Goal: Task Accomplishment & Management: Manage account settings

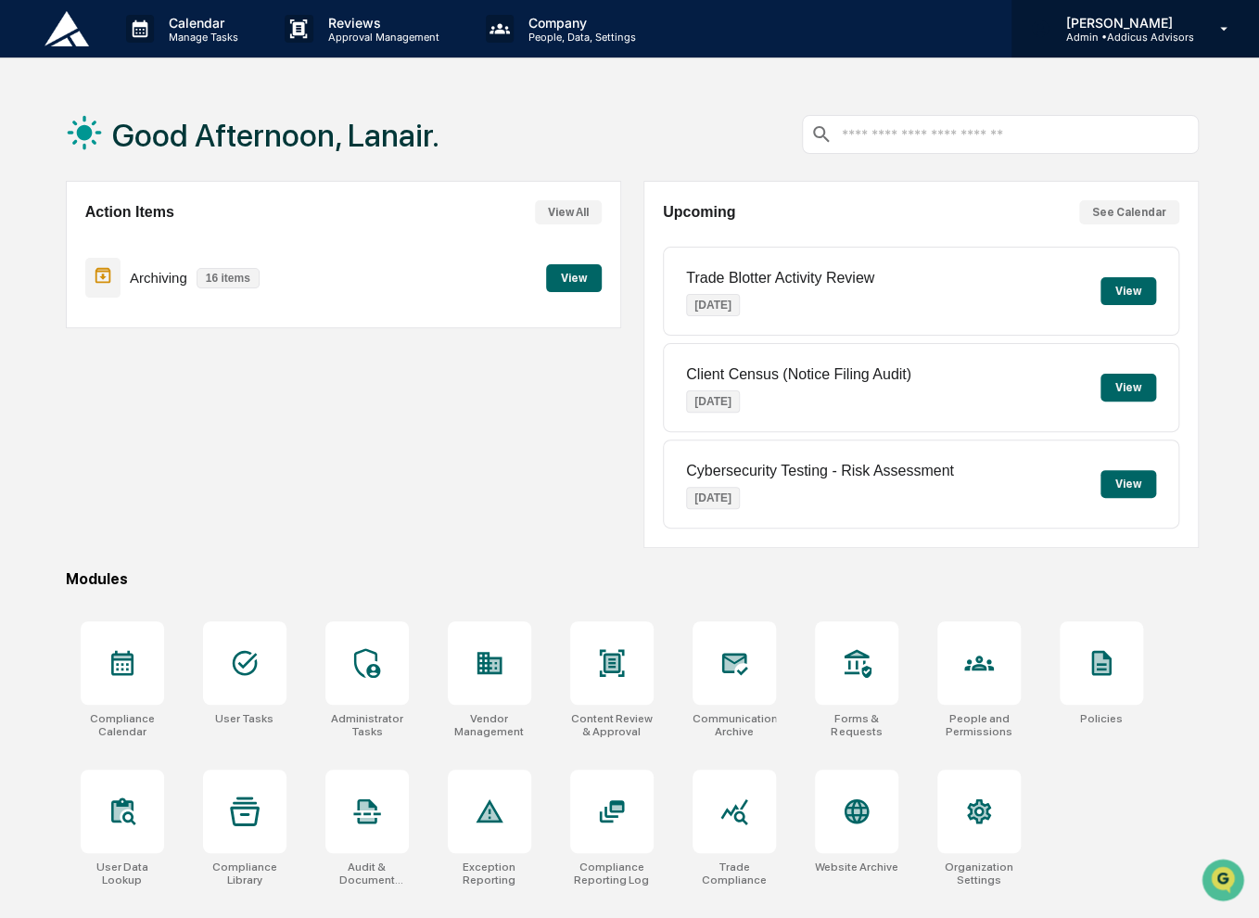
click at [1105, 32] on p "Admin • Addicus Advisors" at bounding box center [1121, 37] width 143 height 13
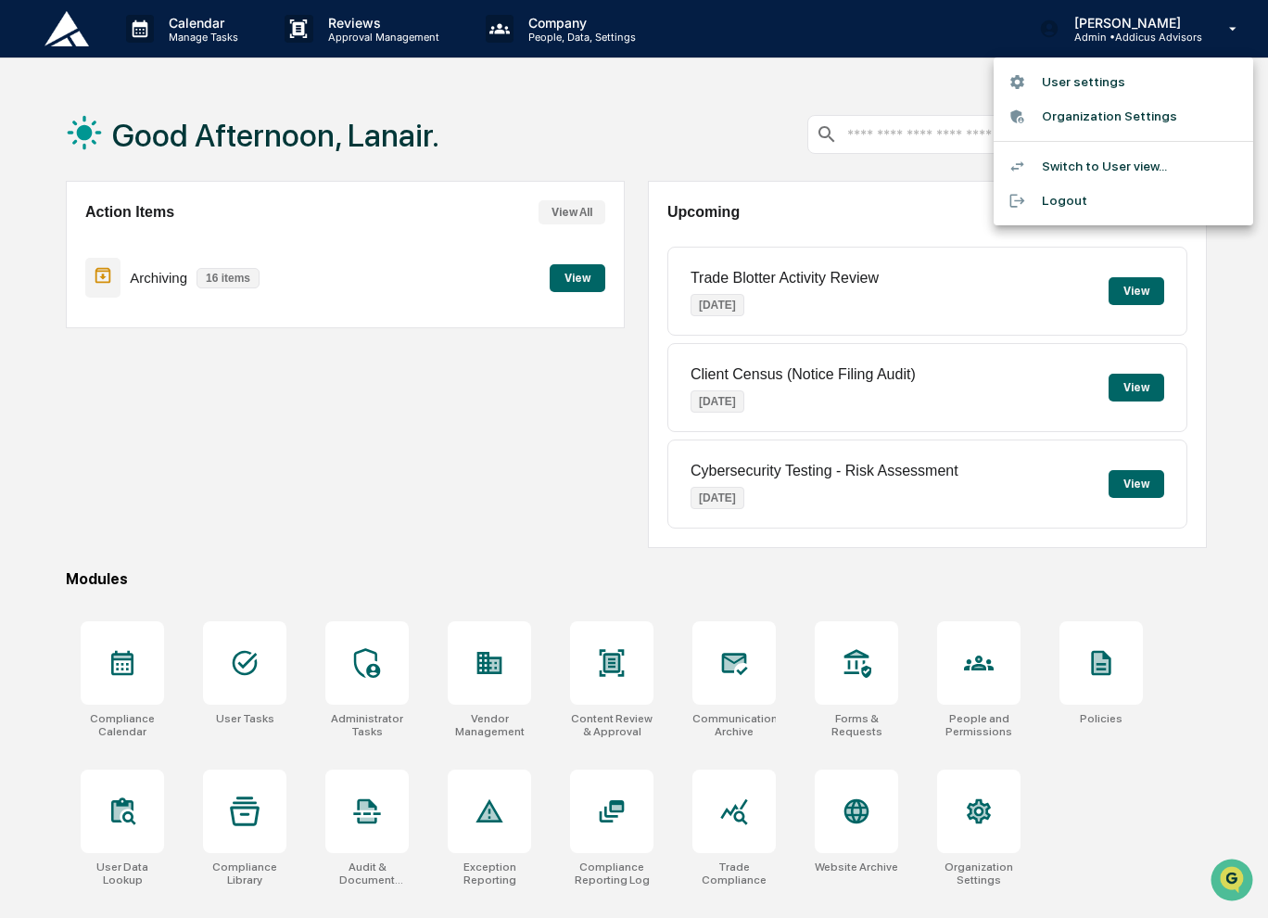
click at [1078, 168] on li "Switch to User view..." at bounding box center [1124, 166] width 260 height 34
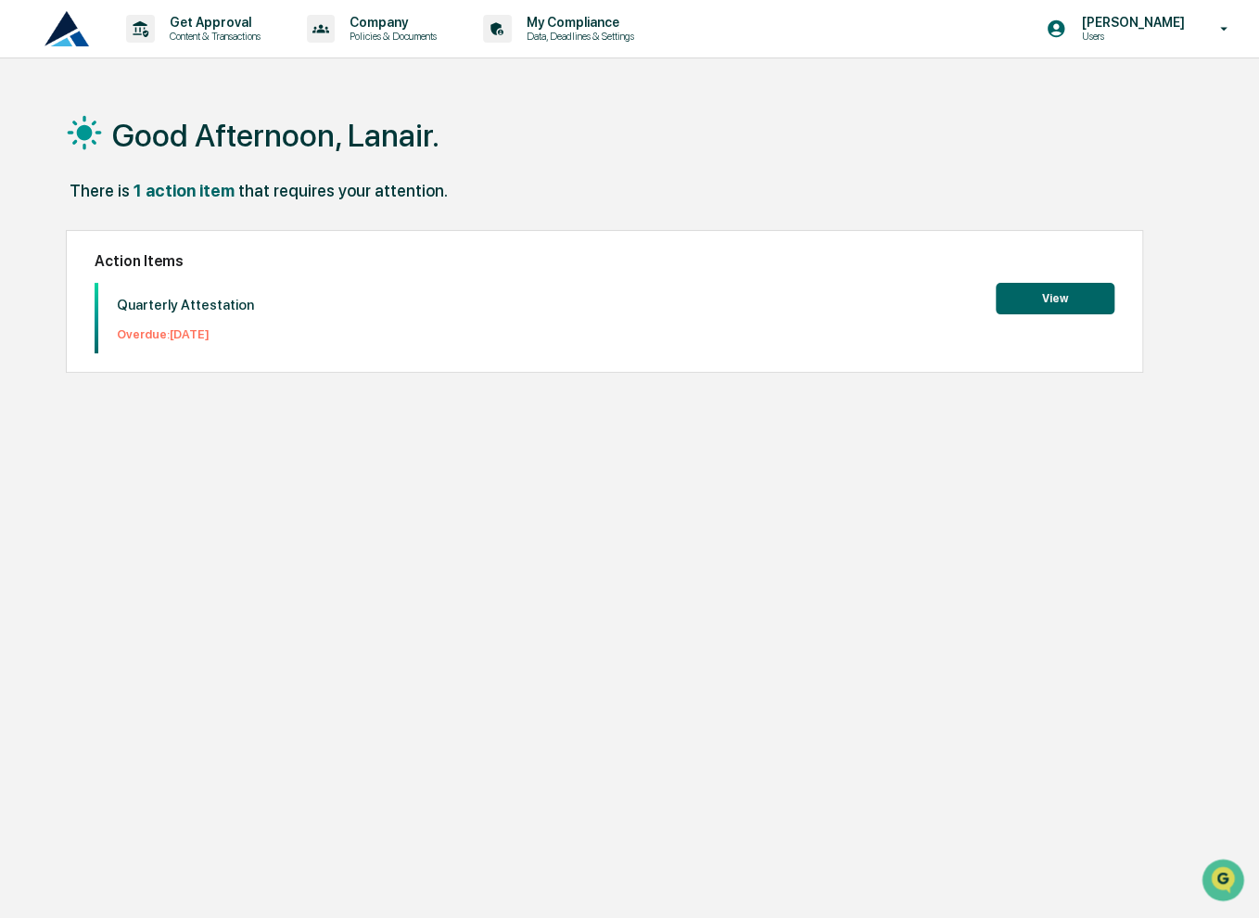
click at [1055, 296] on button "View" at bounding box center [1055, 299] width 119 height 32
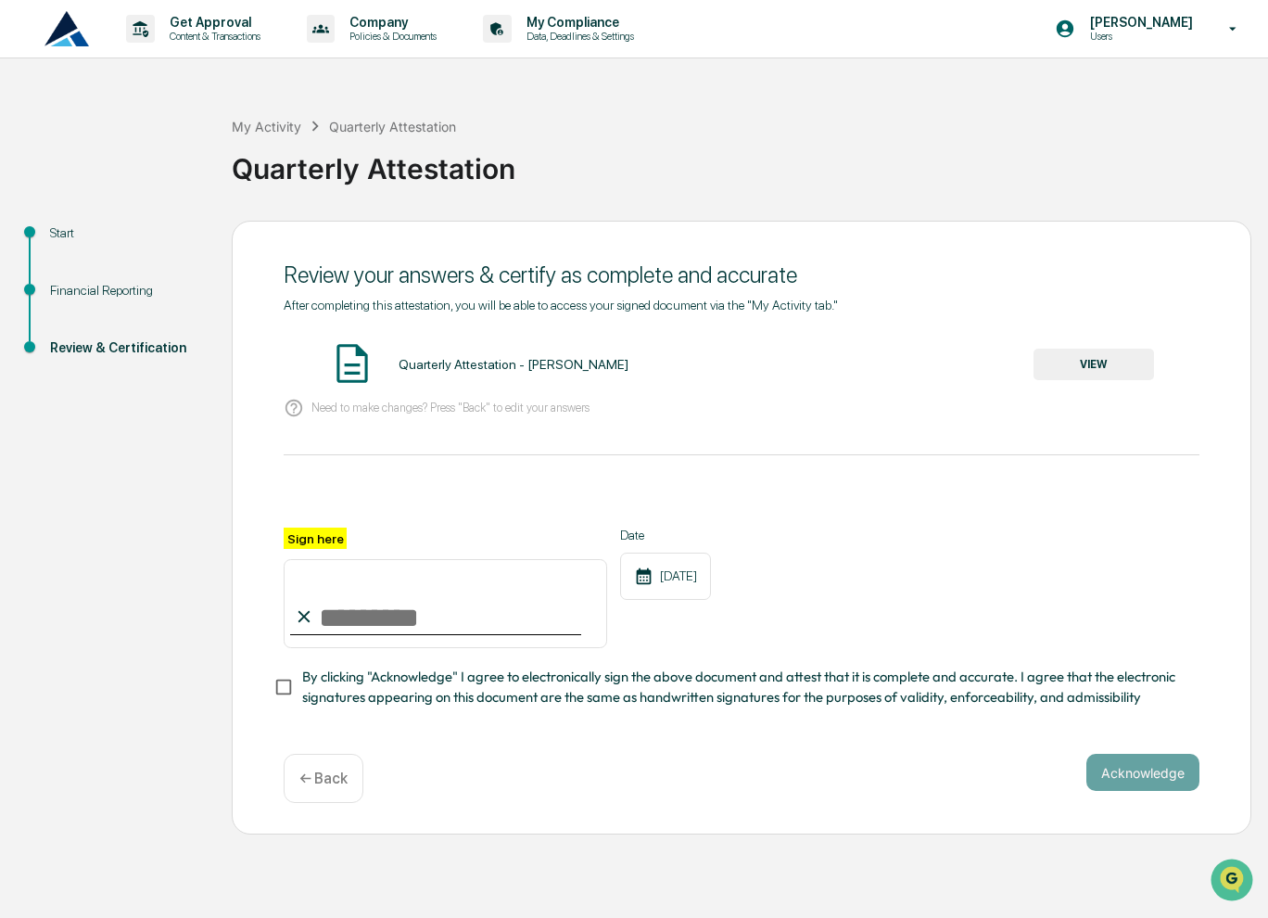
click at [1069, 370] on button "VIEW" at bounding box center [1094, 365] width 120 height 32
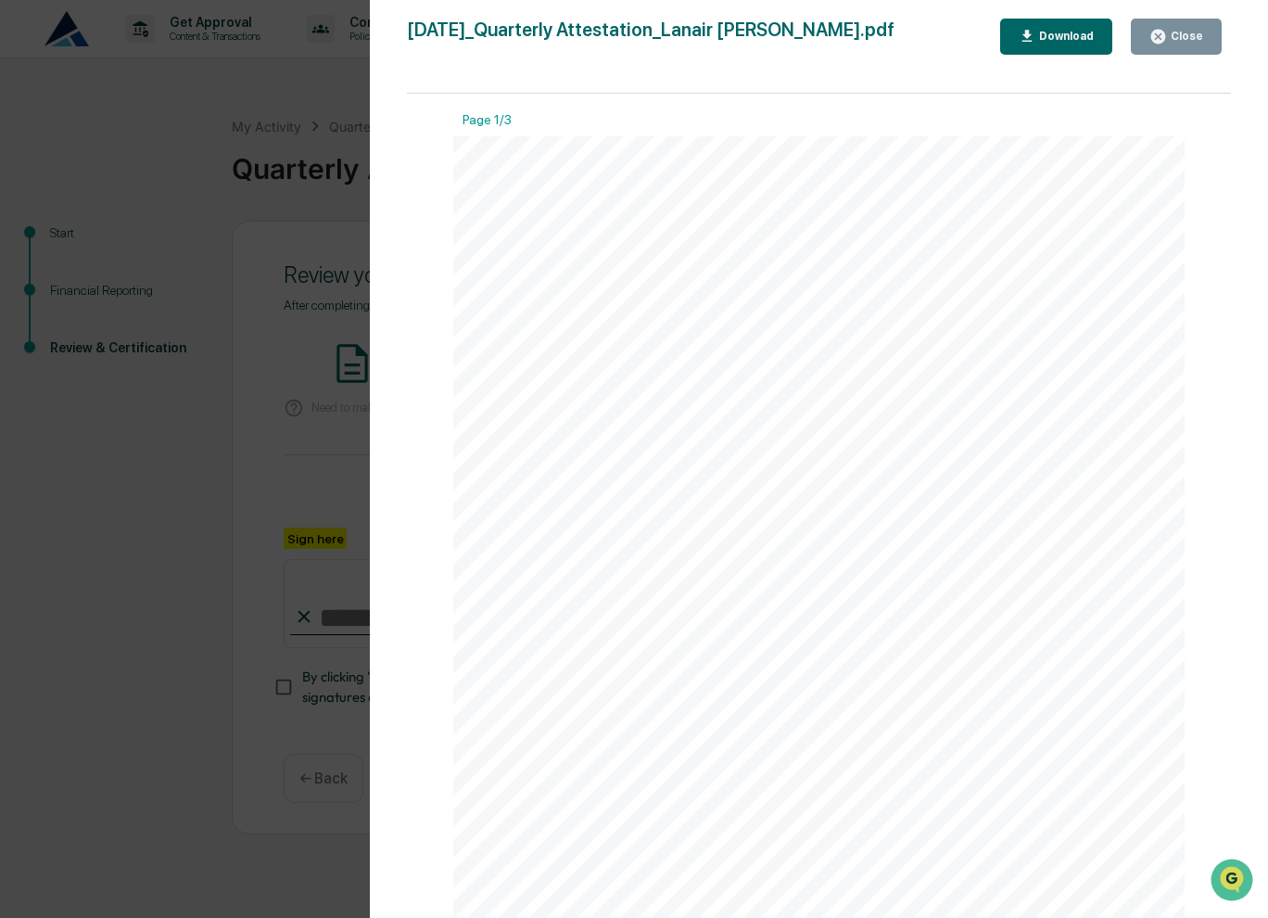
click at [1182, 37] on div "Close" at bounding box center [1185, 36] width 36 height 13
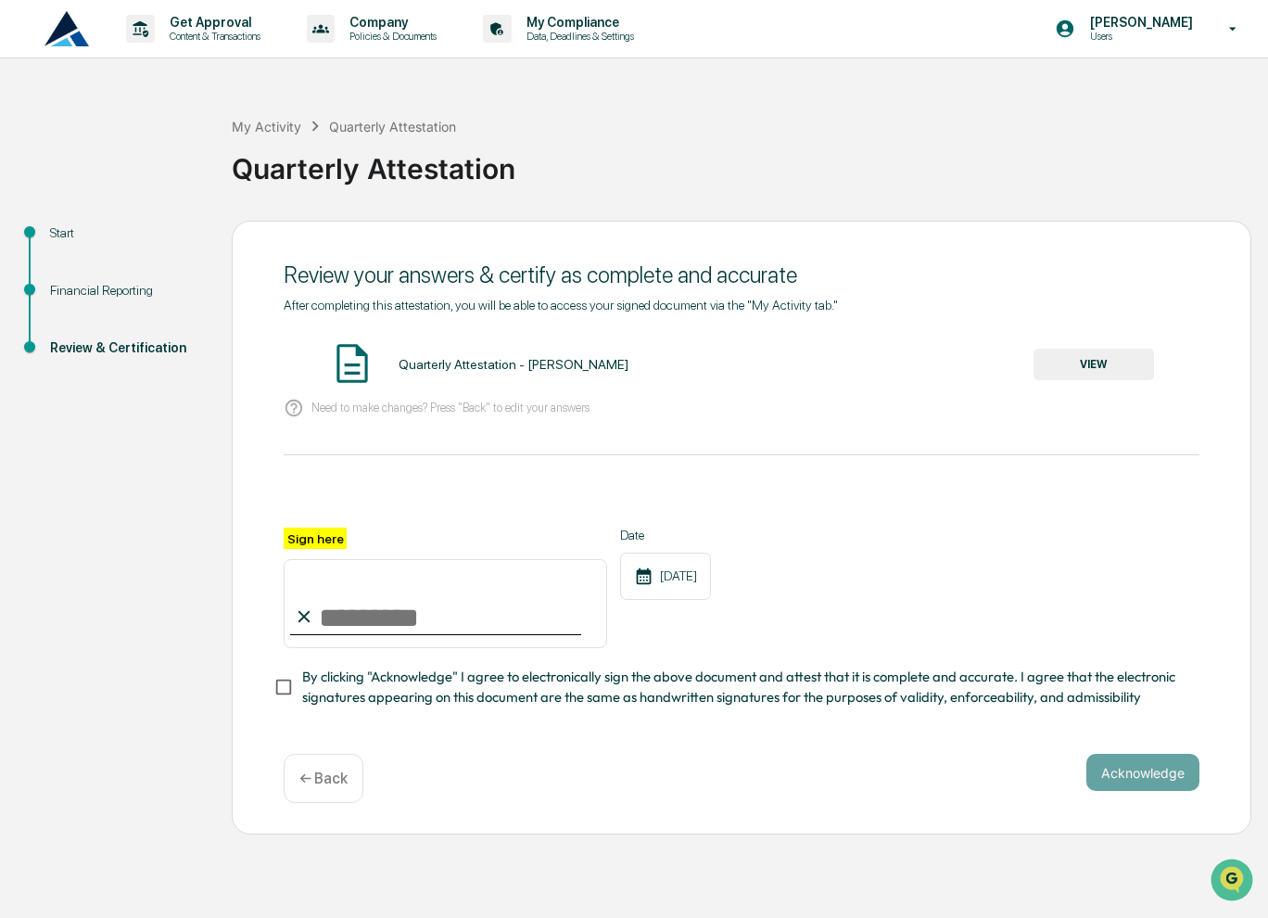
click at [480, 605] on input "Sign here" at bounding box center [445, 603] width 323 height 89
type input "**********"
click at [1127, 779] on button "Acknowledge" at bounding box center [1142, 772] width 113 height 37
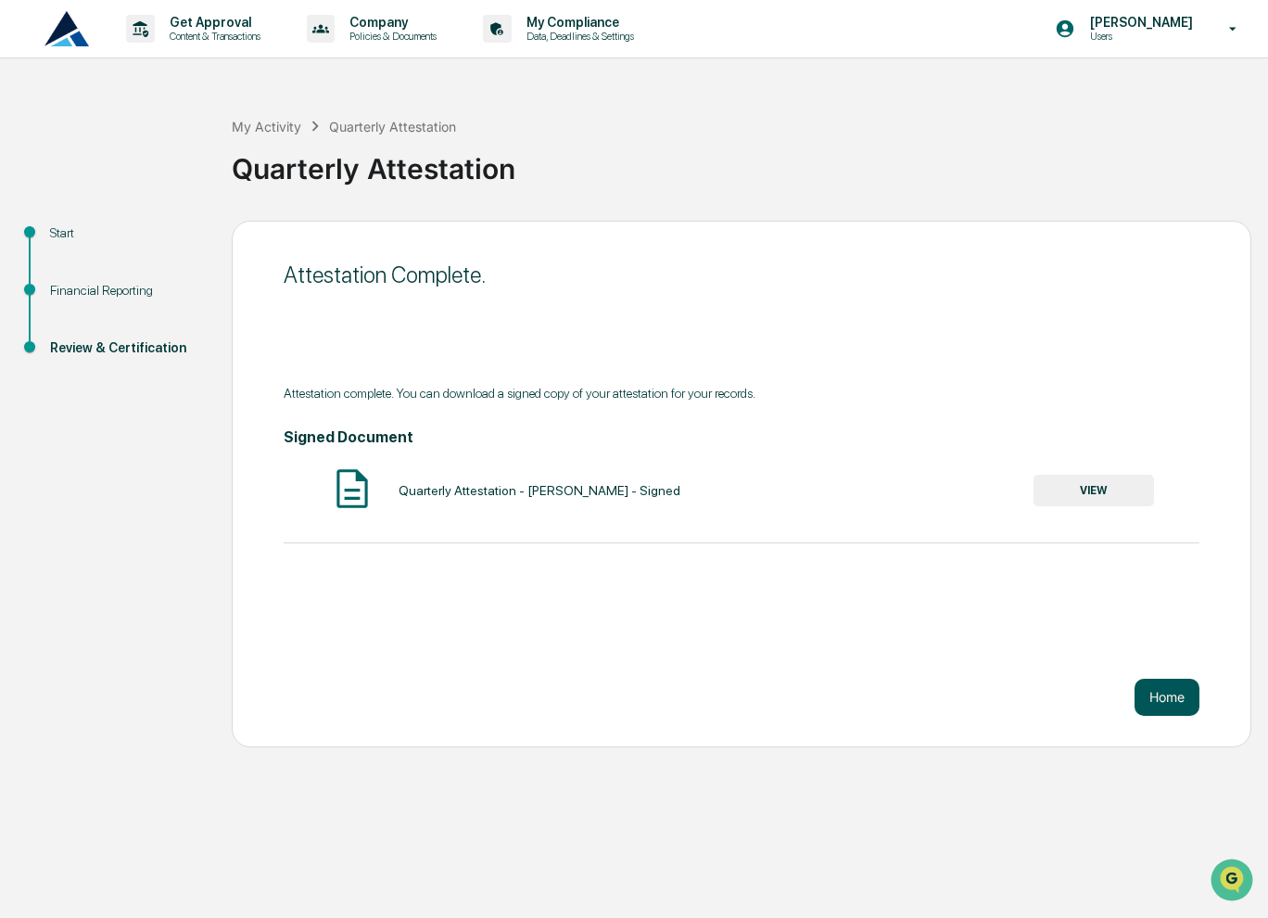
click at [1156, 691] on button "Home" at bounding box center [1167, 697] width 65 height 37
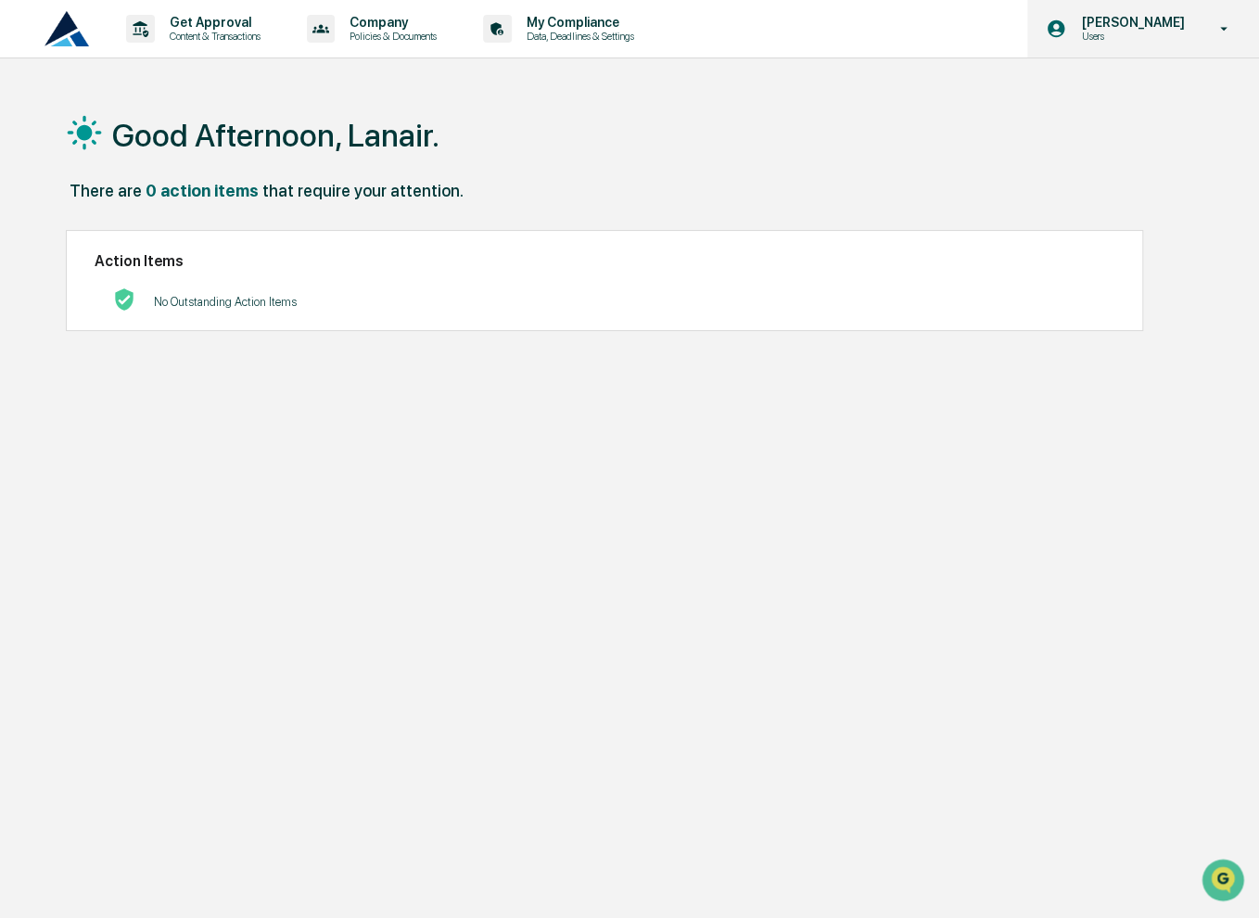
click at [1125, 33] on p "Users" at bounding box center [1129, 36] width 127 height 13
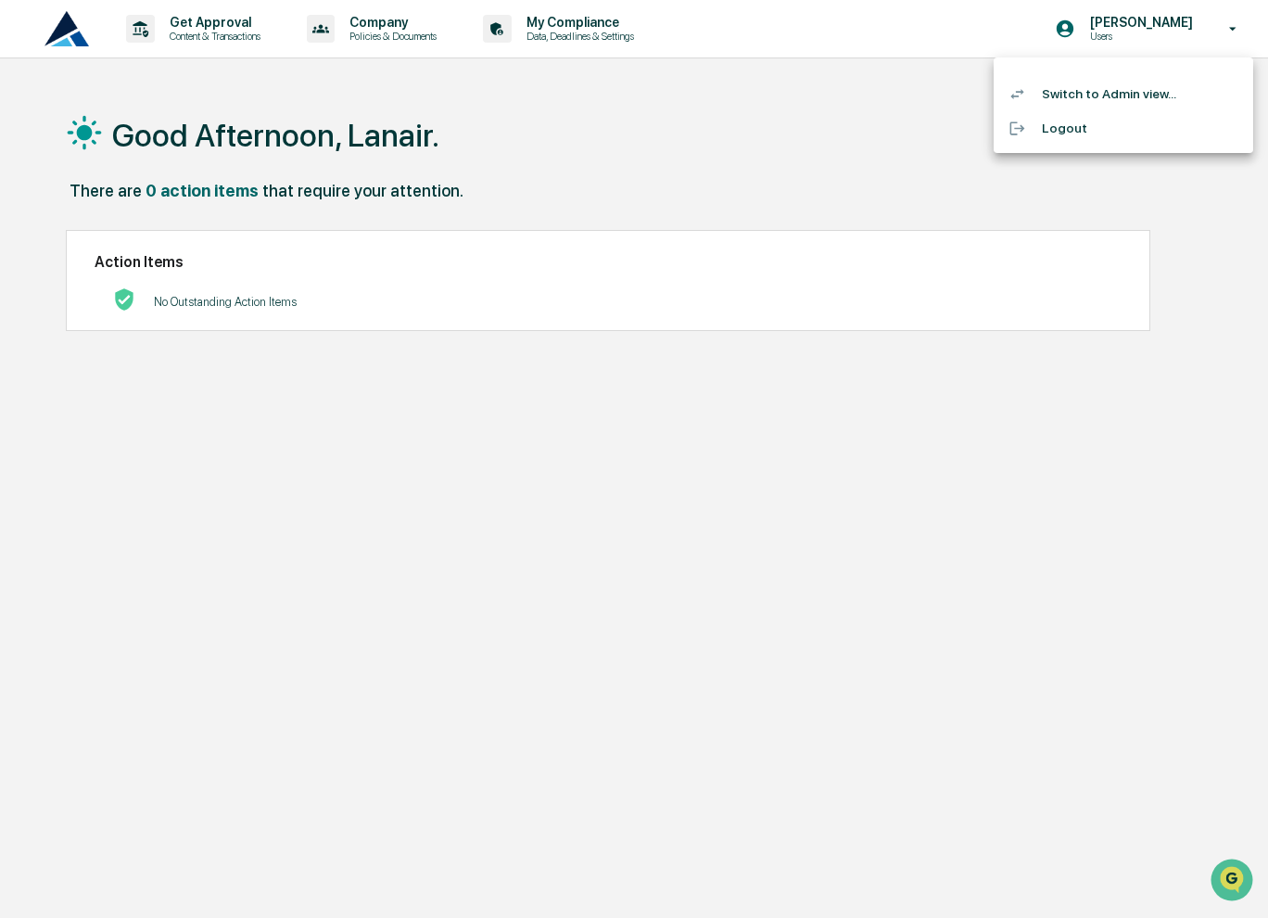
click at [1125, 98] on li "Switch to Admin view..." at bounding box center [1124, 94] width 260 height 34
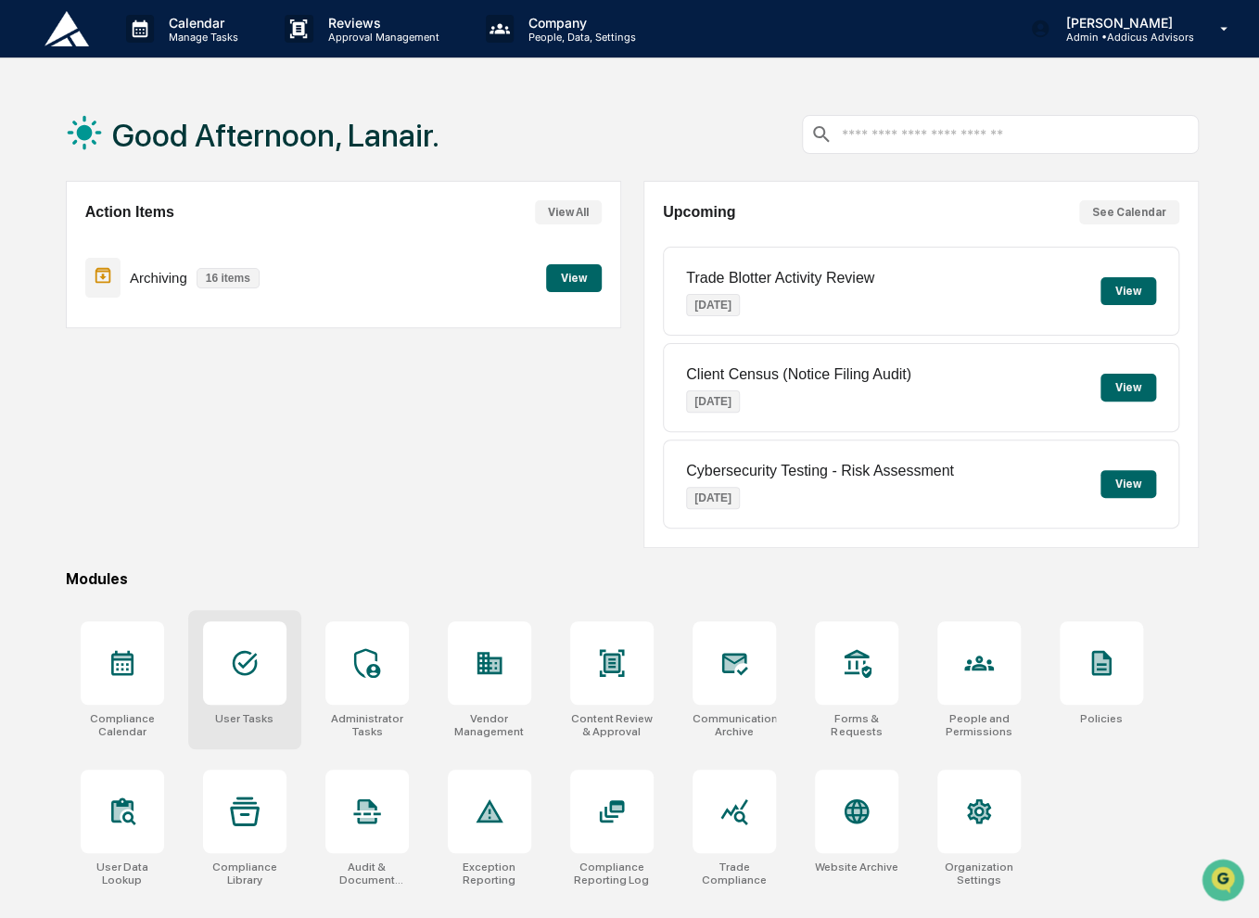
click at [247, 657] on icon at bounding box center [244, 663] width 25 height 25
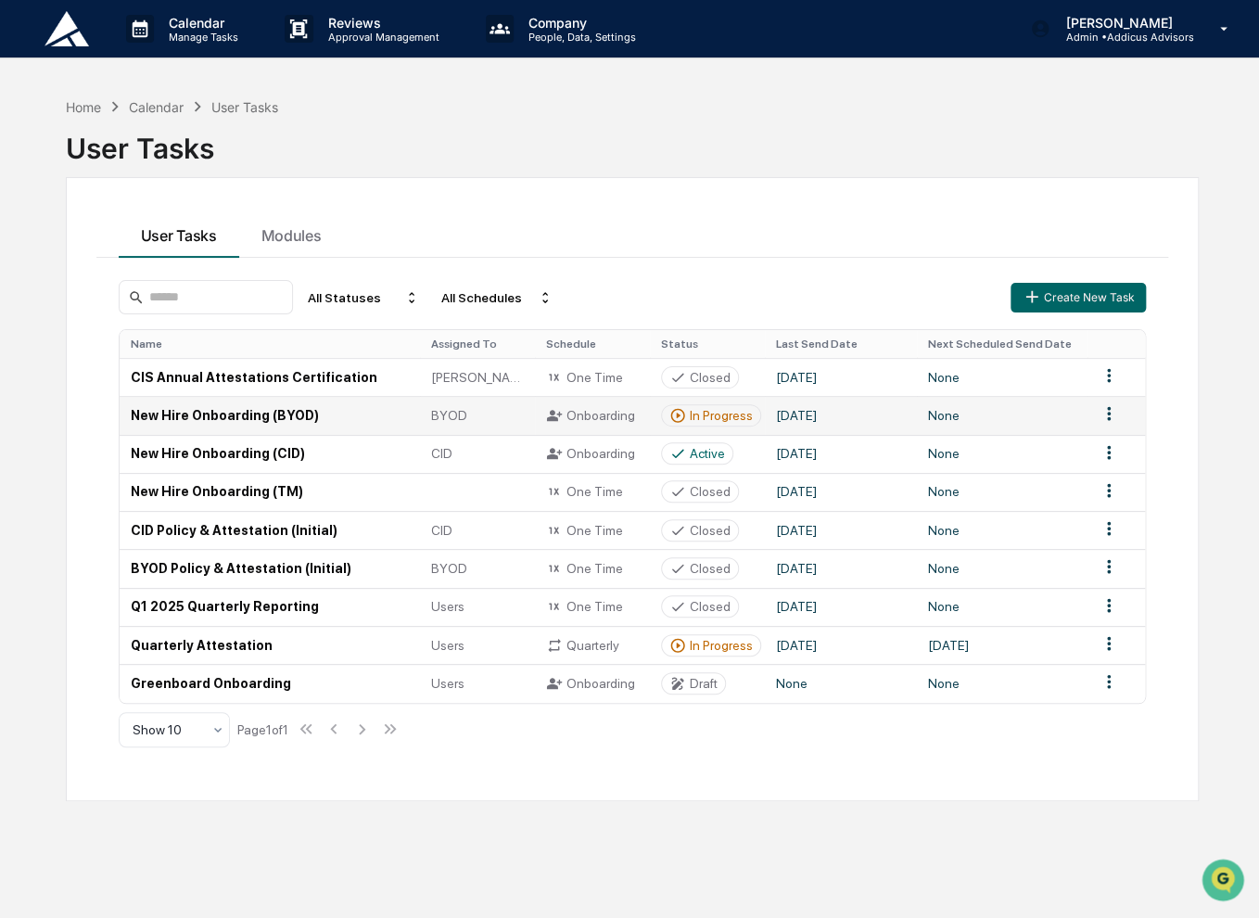
click at [257, 418] on td "New Hire Onboarding (BYOD)" at bounding box center [270, 415] width 300 height 38
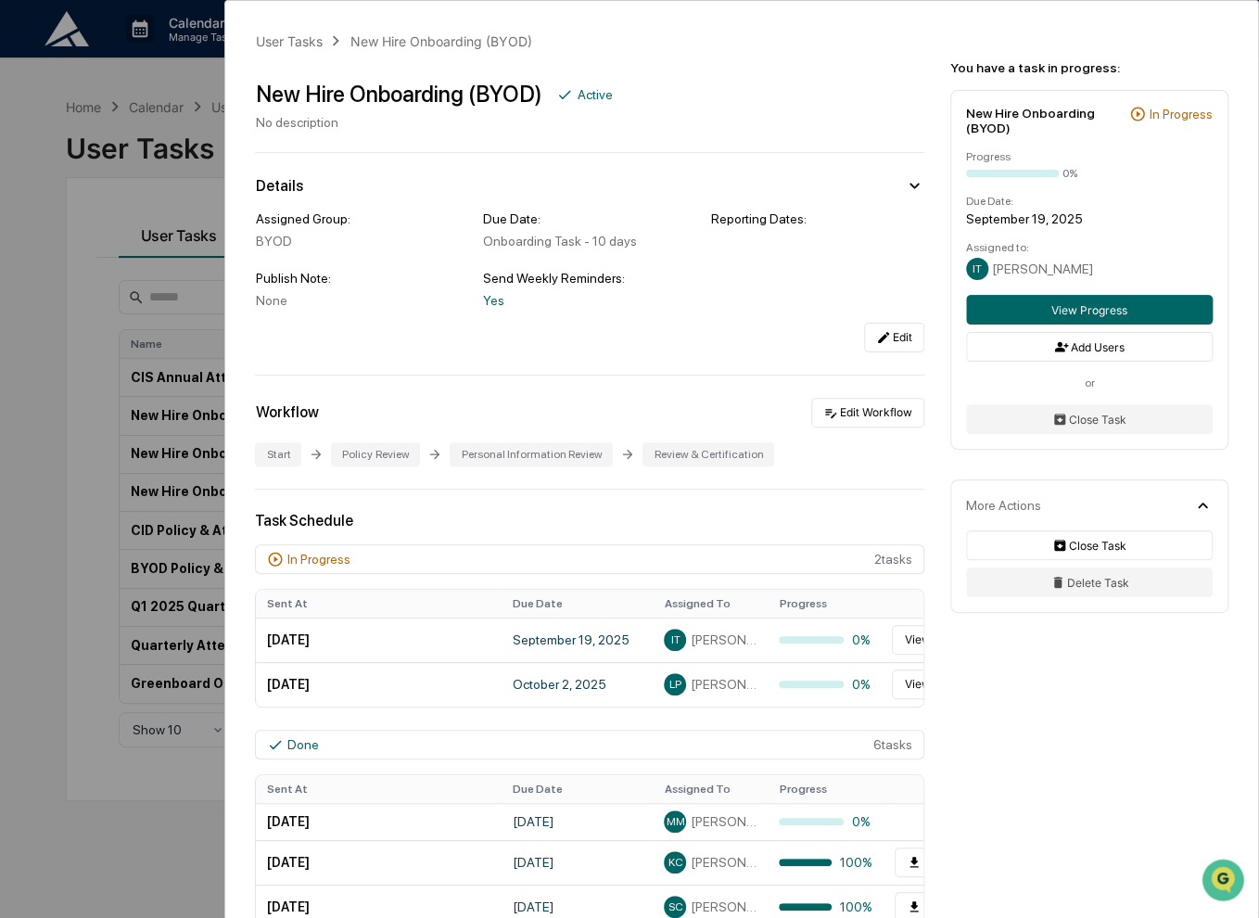
click at [140, 831] on div "User Tasks New Hire Onboarding (BYOD) New Hire Onboarding (BYOD) Active No desc…" at bounding box center [629, 459] width 1259 height 918
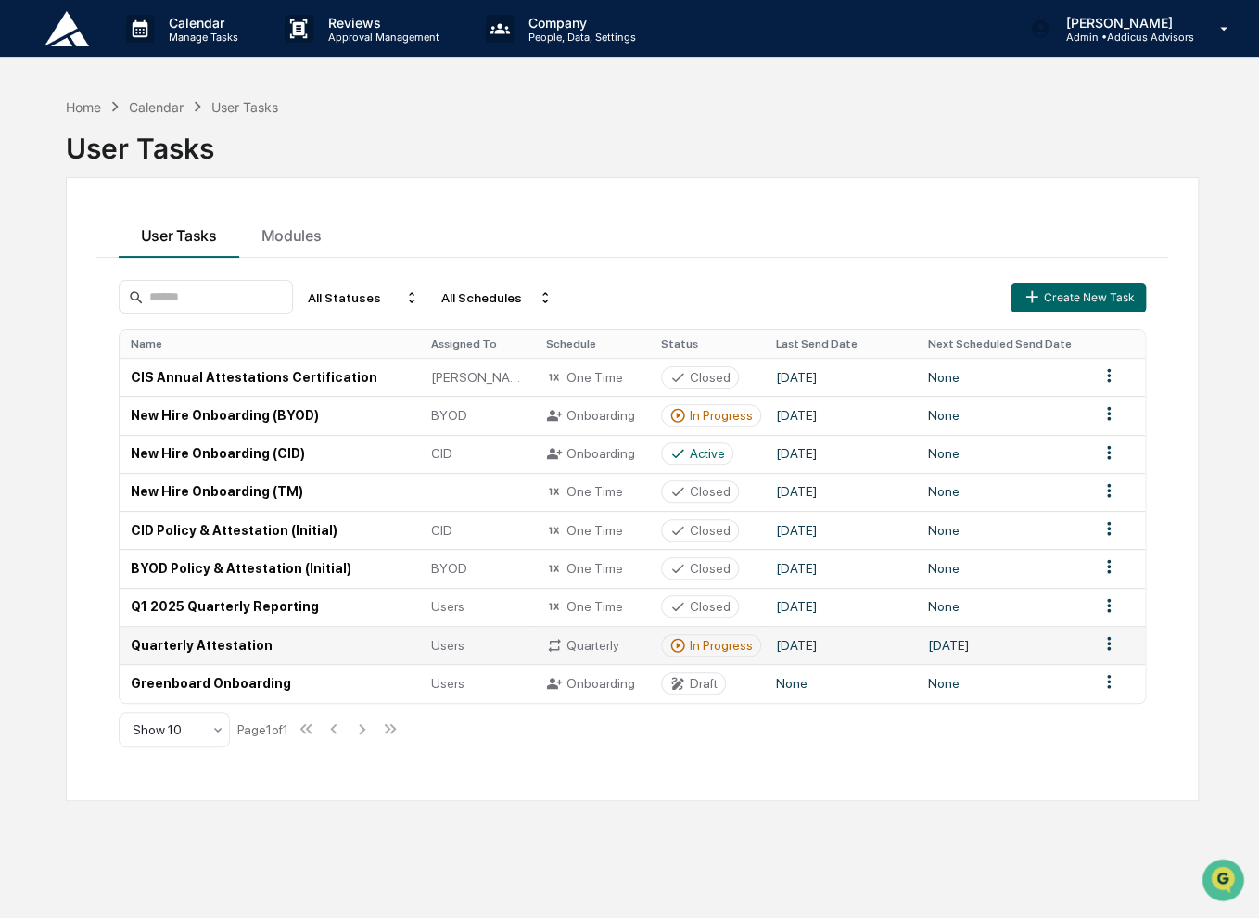
click at [313, 642] on td "Quarterly Attestation" at bounding box center [270, 645] width 300 height 38
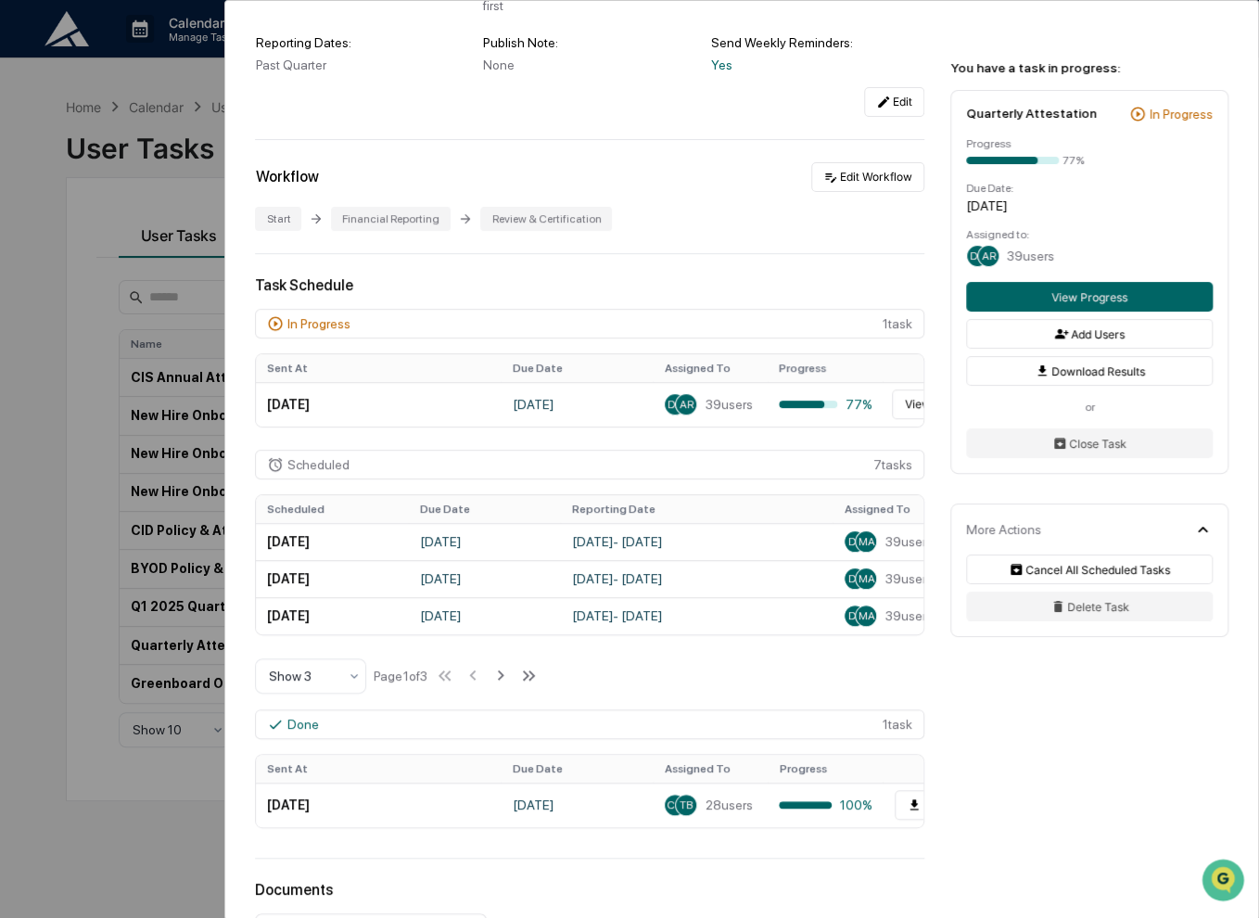
scroll to position [278, 0]
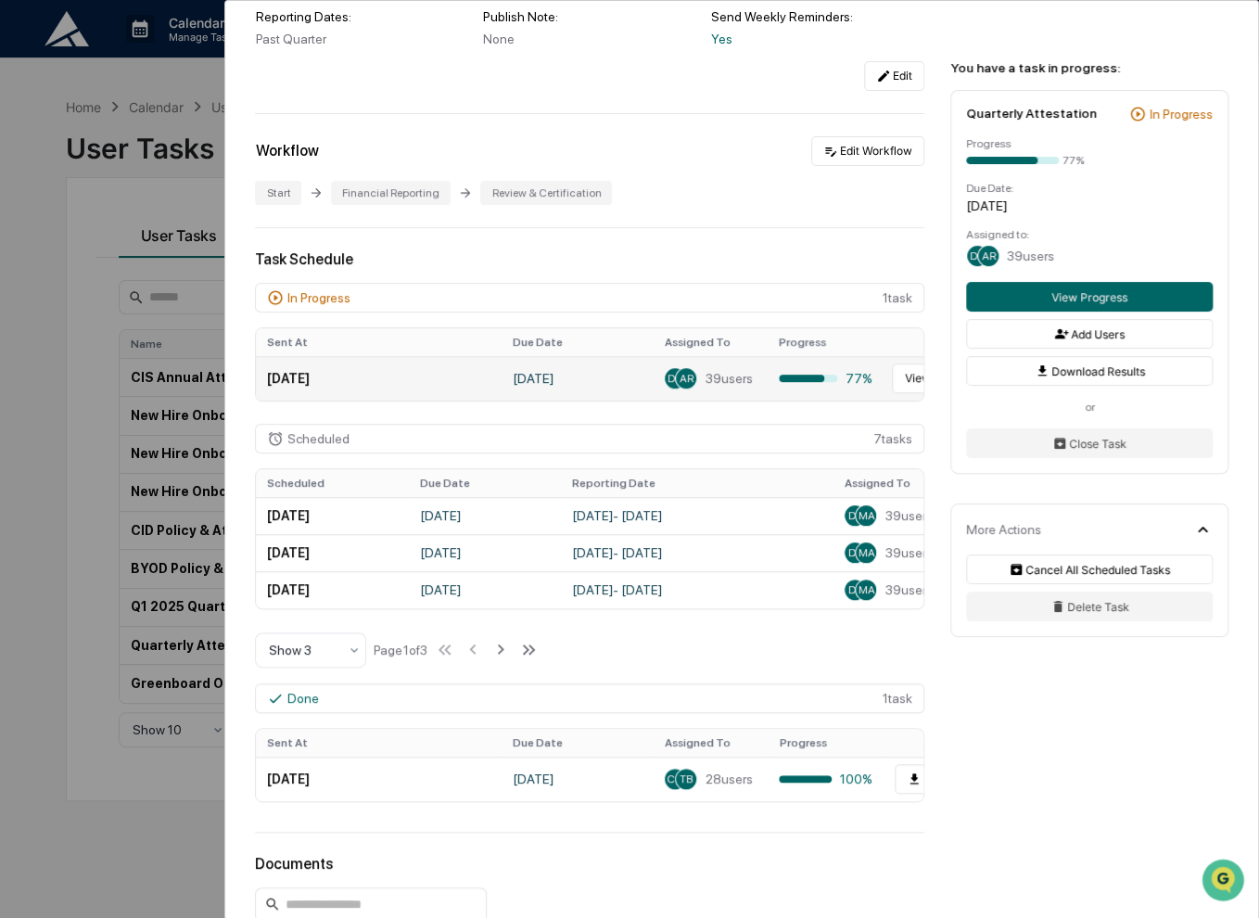
click at [719, 386] on span "39 users" at bounding box center [727, 378] width 47 height 15
click at [899, 381] on button "View Progress" at bounding box center [942, 378] width 100 height 30
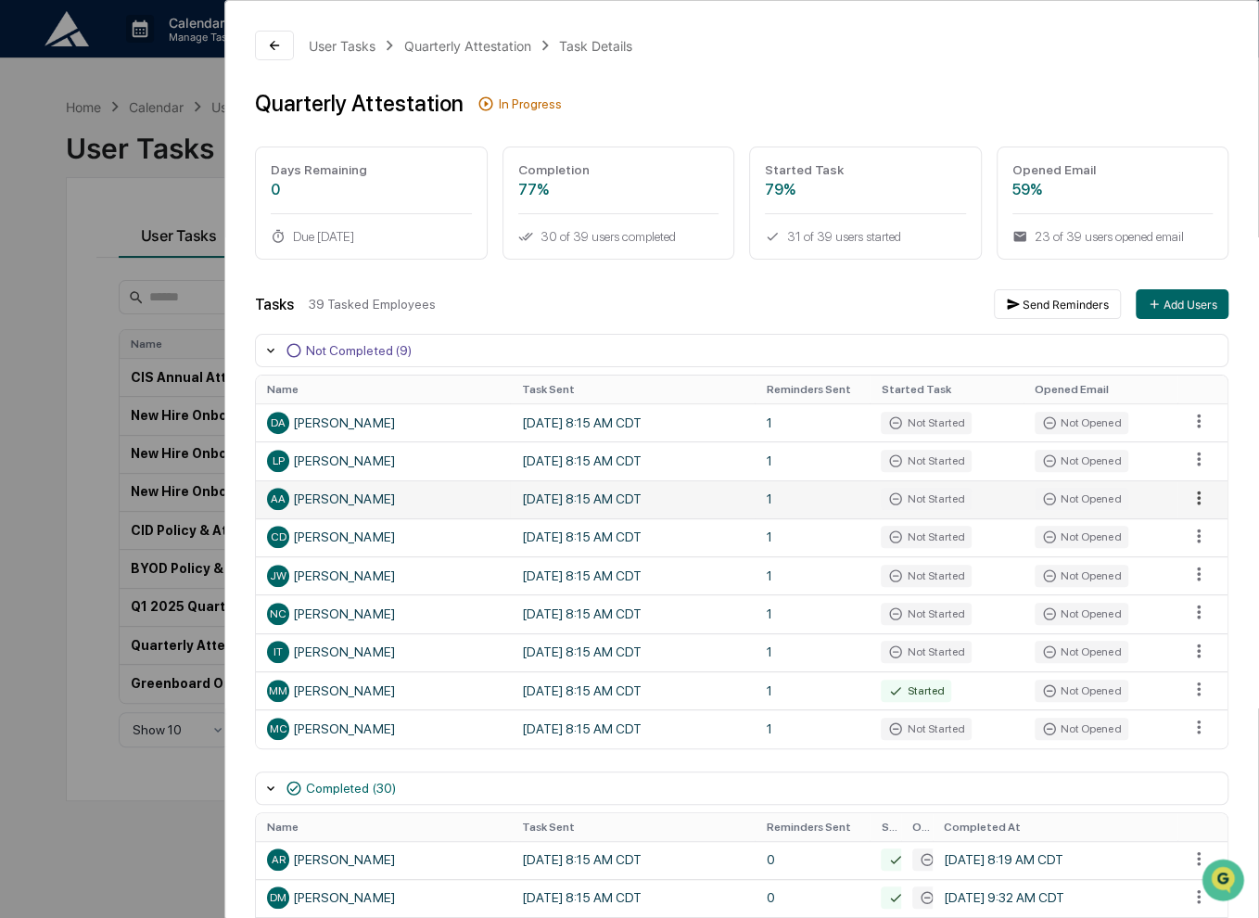
click at [1188, 498] on html "Calendar Manage Tasks Reviews Approval Management Company People, Data, Setting…" at bounding box center [629, 459] width 1259 height 918
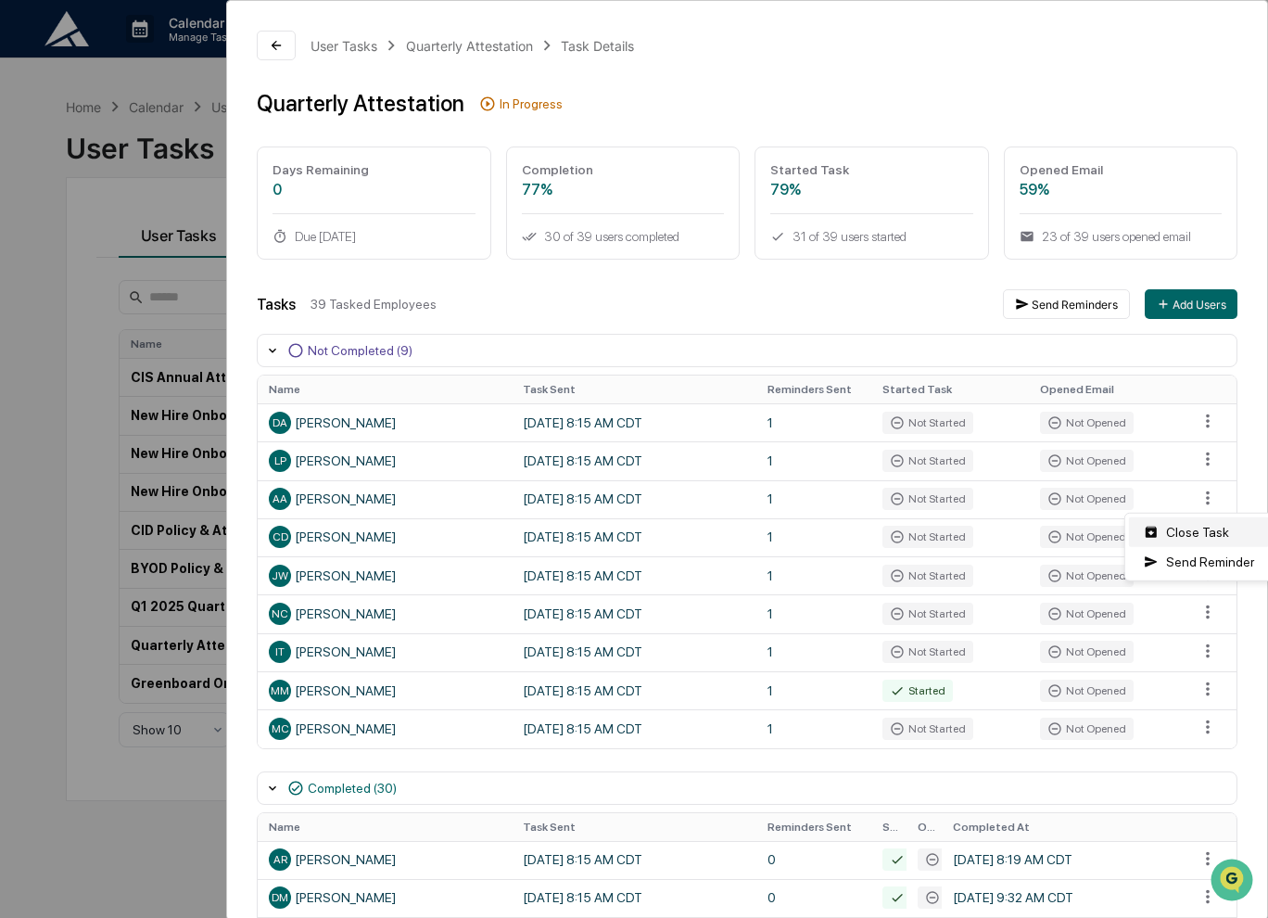
click at [1190, 530] on div "Close Task" at bounding box center [1199, 532] width 140 height 30
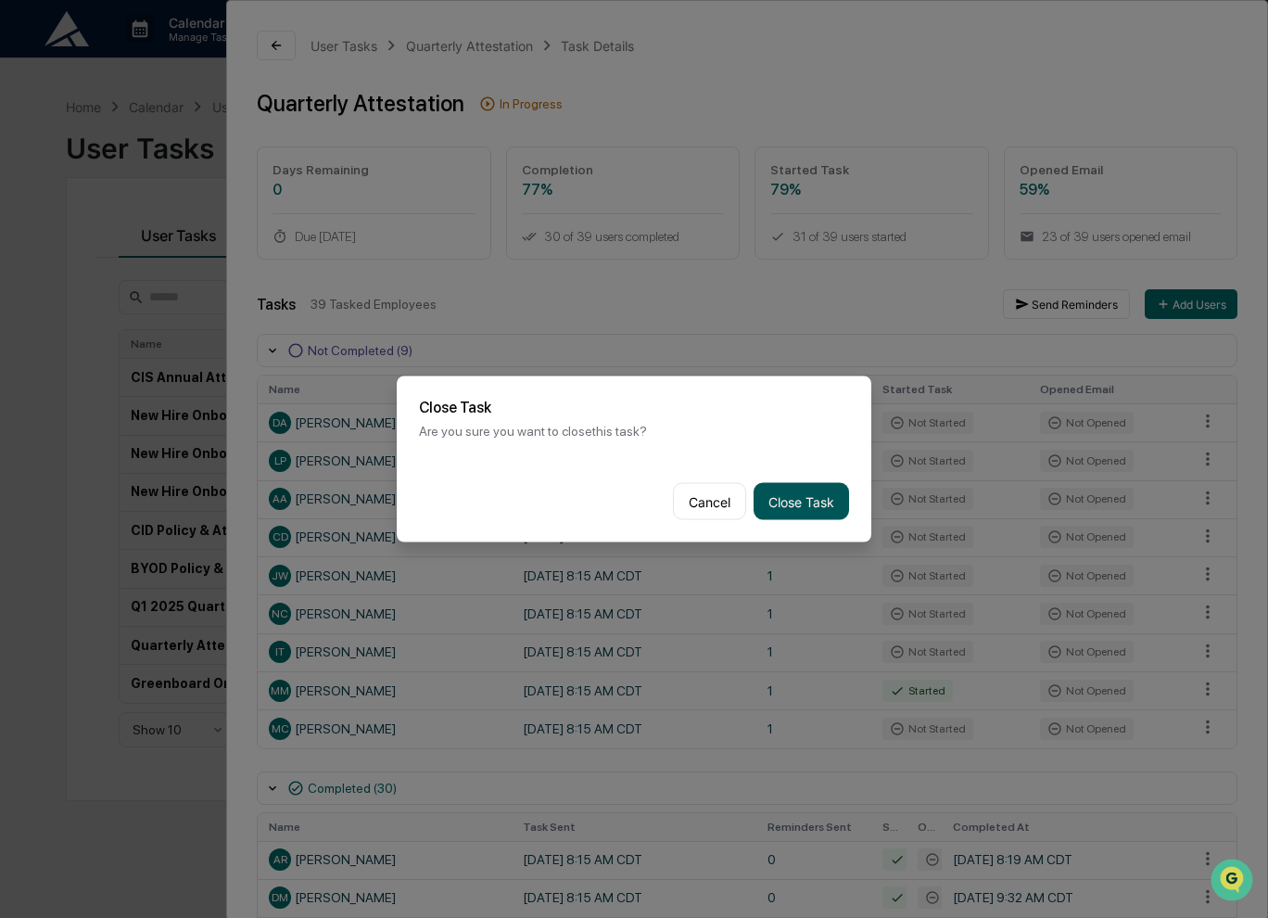
click at [803, 496] on button "Close Task" at bounding box center [801, 501] width 95 height 37
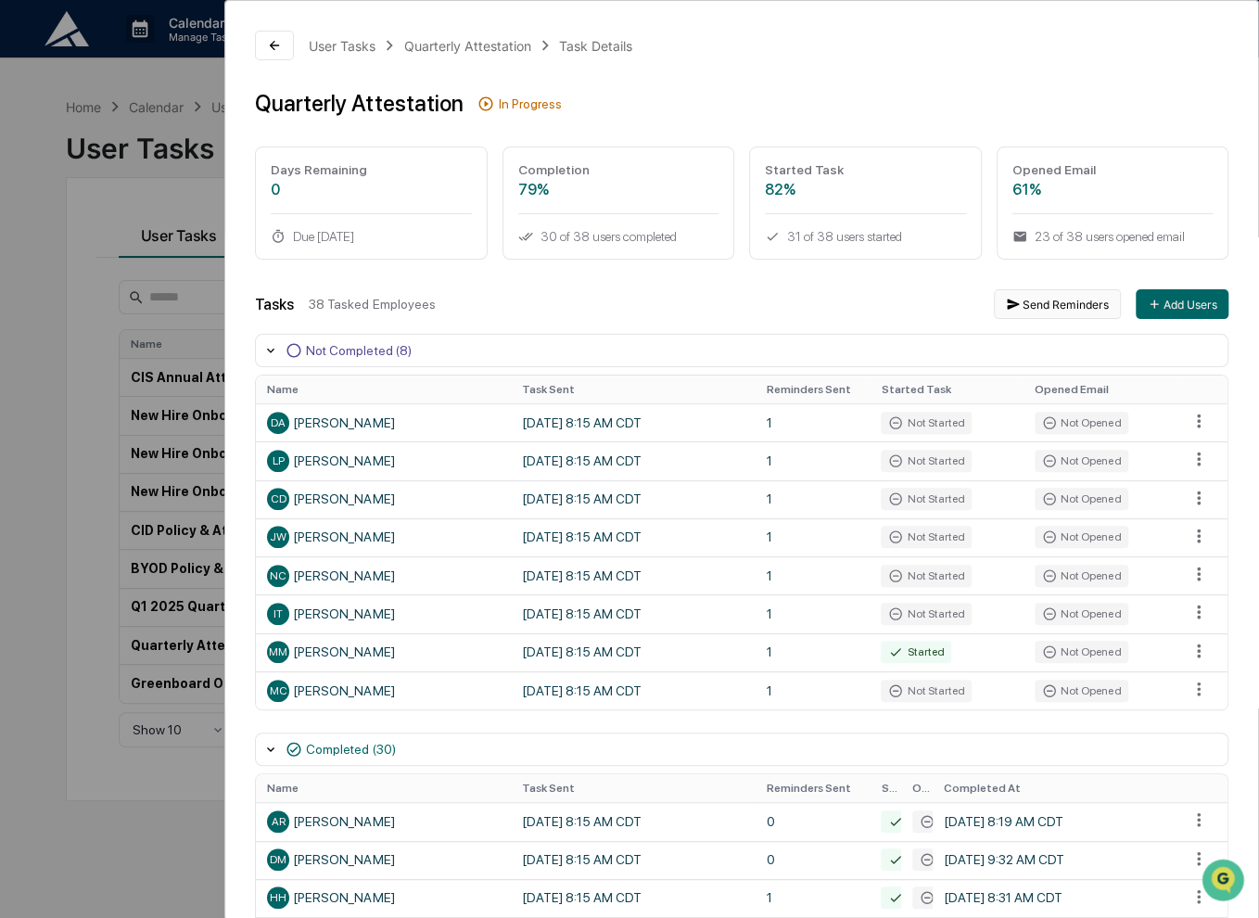
click at [1018, 303] on button "Send Reminders" at bounding box center [1057, 304] width 127 height 30
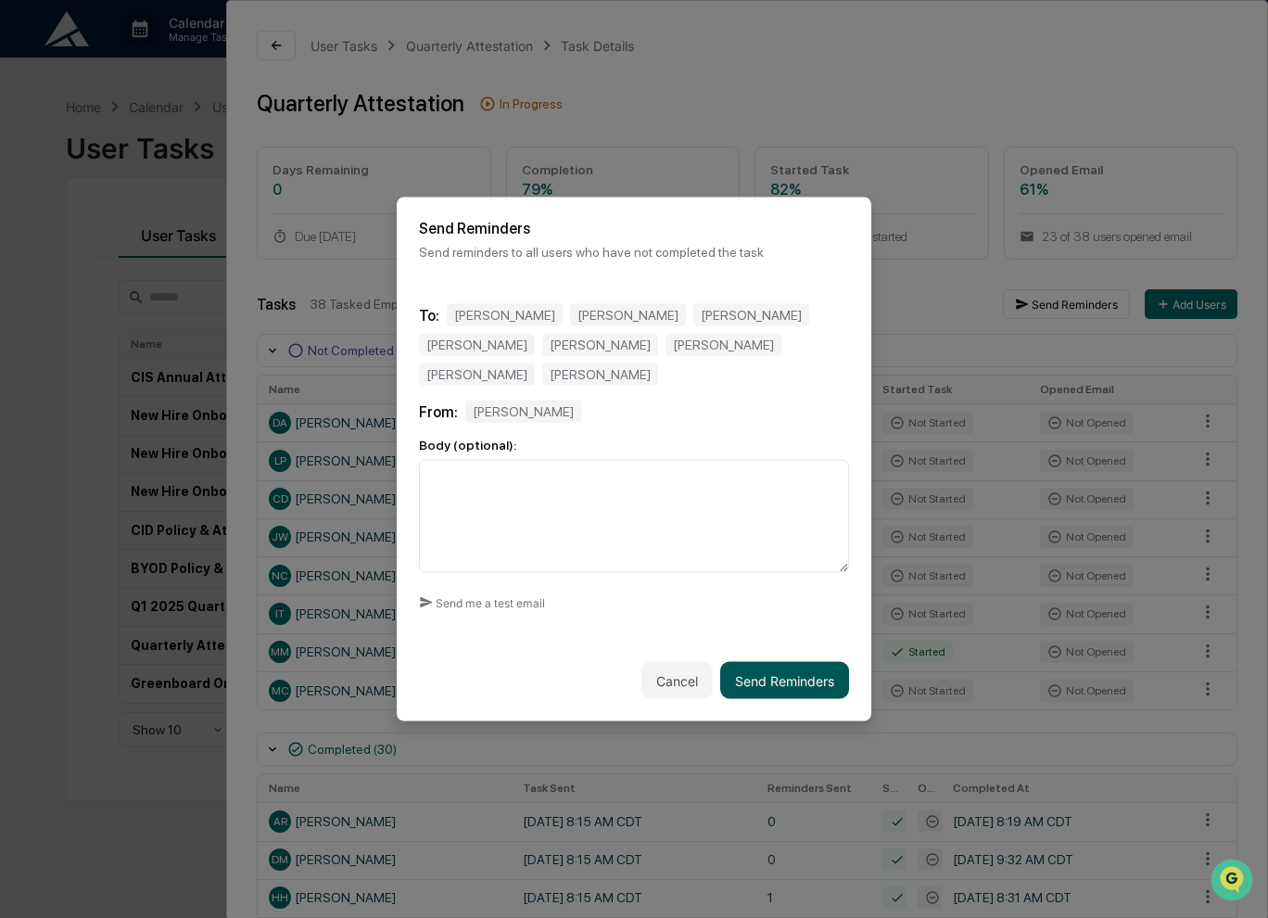
click at [780, 670] on button "Send Reminders" at bounding box center [784, 680] width 129 height 37
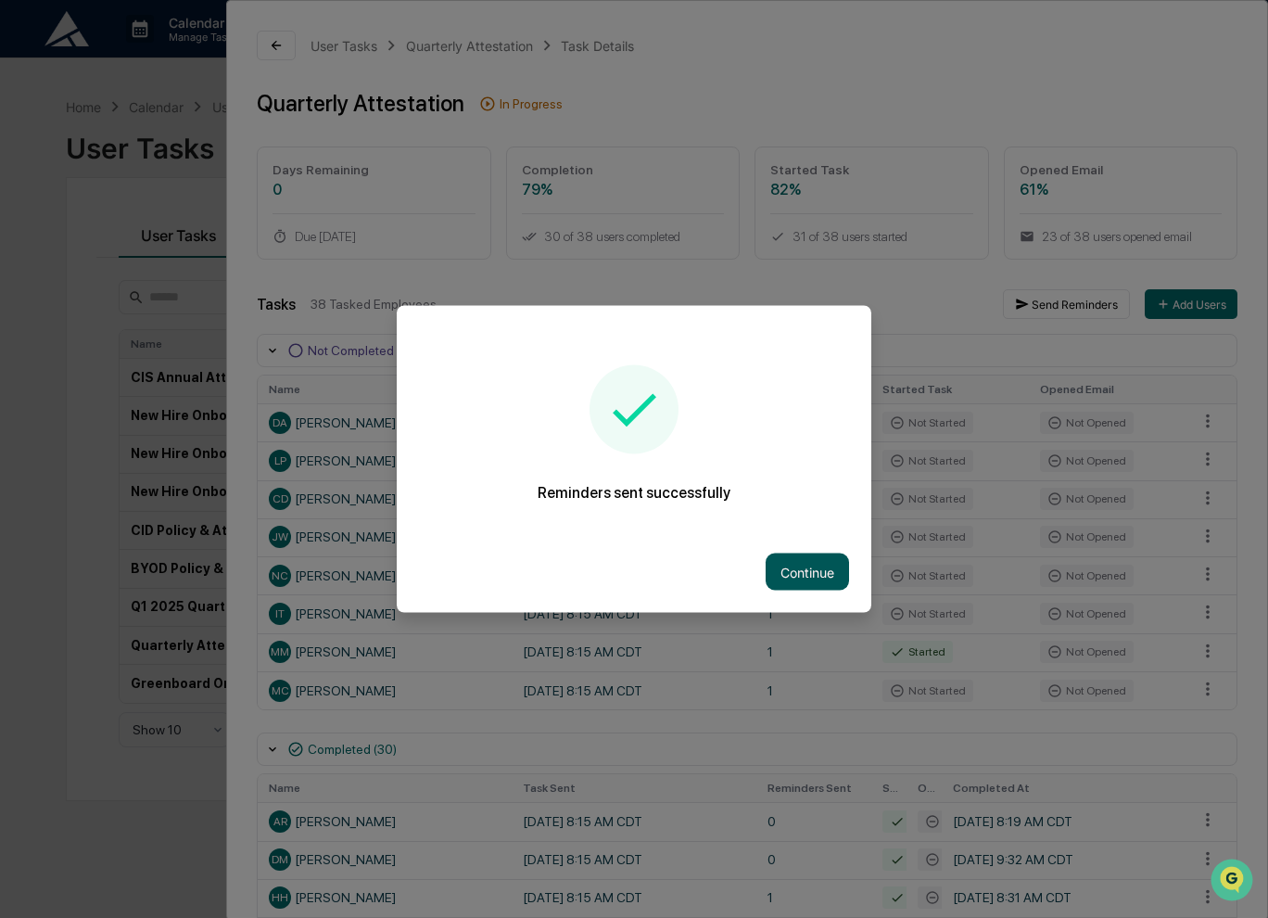
click at [792, 577] on button "Continue" at bounding box center [807, 571] width 83 height 37
